Goal: Obtain resource: Download file/media

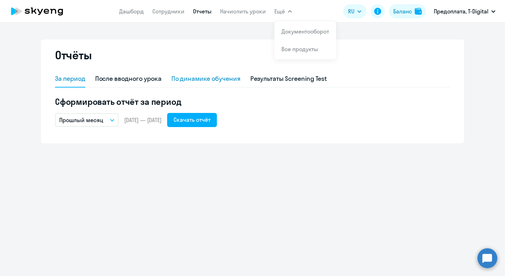
click at [200, 79] on div "По динамике обучения" at bounding box center [206, 78] width 69 height 9
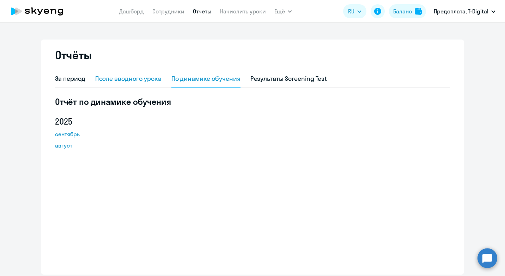
click at [131, 79] on div "После вводного урока" at bounding box center [128, 78] width 66 height 9
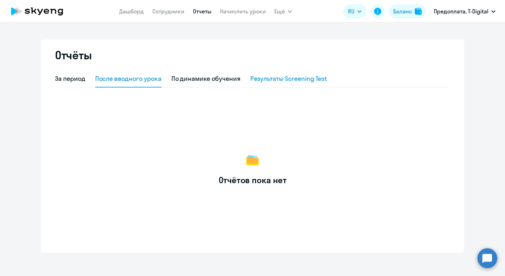
click at [288, 78] on div "Результаты Screening Test" at bounding box center [289, 78] width 77 height 9
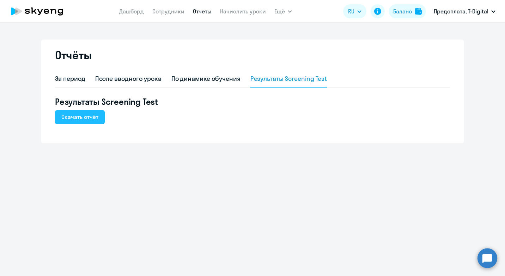
click at [85, 120] on div "Скачать отчёт" at bounding box center [79, 117] width 37 height 8
drag, startPoint x: 258, startPoint y: 140, endPoint x: 245, endPoint y: 118, distance: 25.5
click at [256, 138] on div "Отчёты За период После вводного урока По динамике обучения Результаты Screening…" at bounding box center [253, 92] width 424 height 104
click at [122, 79] on div "После вводного урока" at bounding box center [128, 78] width 66 height 9
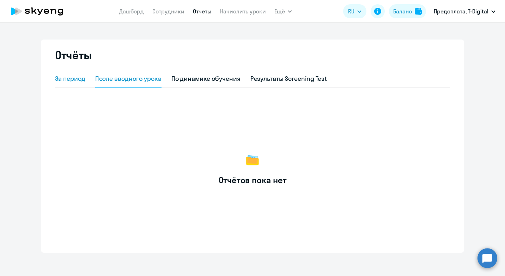
click at [66, 79] on div "За период" at bounding box center [70, 78] width 30 height 9
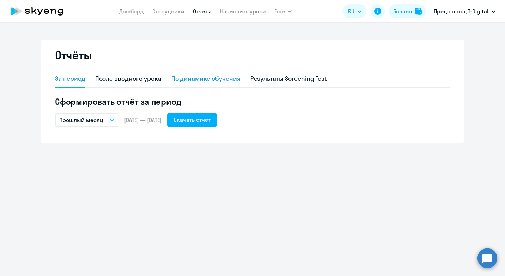
click at [218, 78] on div "По динамике обучения" at bounding box center [206, 78] width 69 height 9
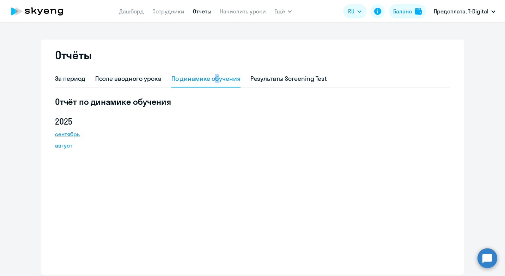
click at [64, 135] on link "сентябрь" at bounding box center [87, 134] width 64 height 8
drag, startPoint x: 244, startPoint y: 155, endPoint x: 223, endPoint y: 120, distance: 40.9
click at [244, 155] on div "[DATE] август" at bounding box center [252, 138] width 395 height 45
click at [74, 79] on div "За период" at bounding box center [70, 78] width 30 height 9
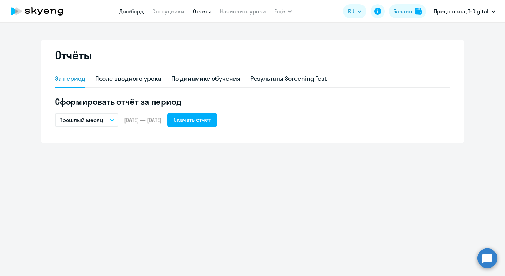
click at [134, 13] on link "Дашборд" at bounding box center [131, 11] width 25 height 7
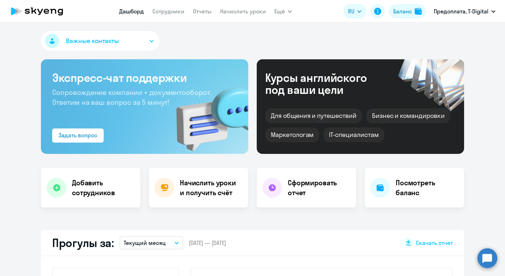
select select "30"
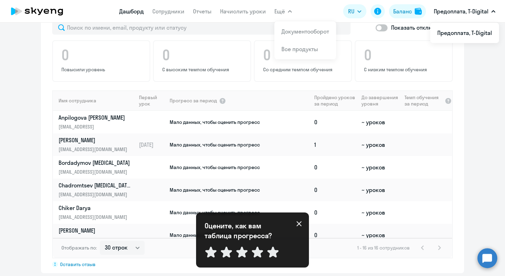
click at [299, 225] on icon at bounding box center [299, 223] width 5 height 5
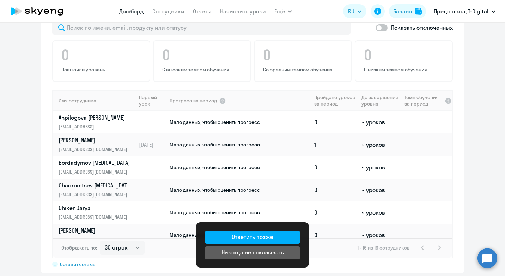
click at [339, 261] on div "Показать отключенных 0 Повысили уровень 0 С высоким темпом обучения 0 Со средни…" at bounding box center [253, 144] width 424 height 258
drag, startPoint x: 325, startPoint y: 265, endPoint x: 305, endPoint y: 257, distance: 21.7
click at [324, 264] on div "Важные контакты Экспресс-чат поддержки Сопровождение компании + документооборот…" at bounding box center [252, 149] width 505 height 253
click at [272, 238] on div "Ответить позже" at bounding box center [253, 237] width 42 height 8
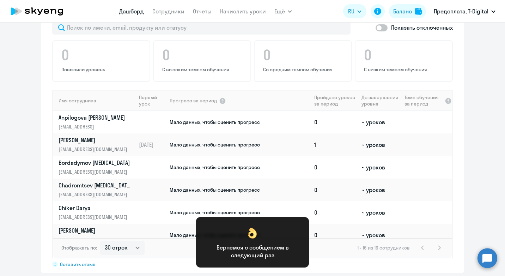
click at [487, 192] on app-progress-dashboard "Прогресс за: Весь период – [DATE] — [DATE] Как мы считаем Скачать отчет Показат…" at bounding box center [252, 131] width 505 height 284
